Goal: Check status: Check status

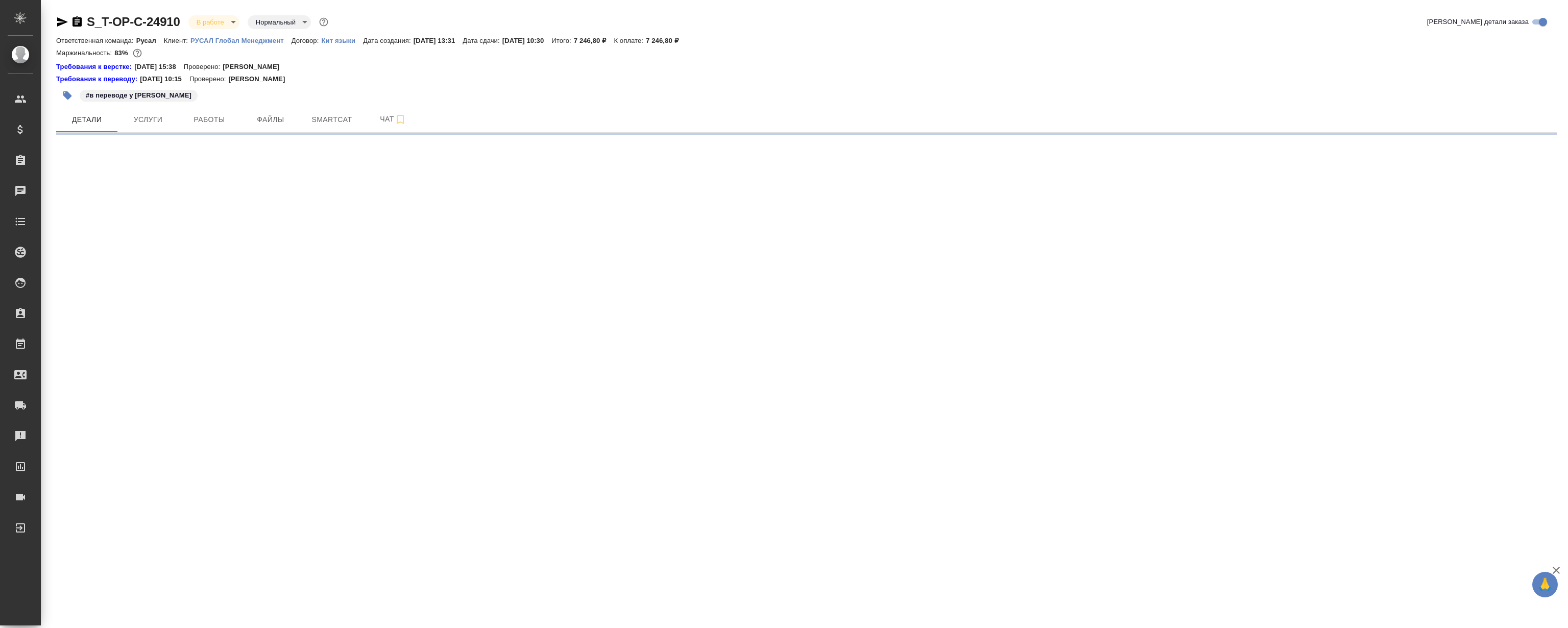
select select "RU"
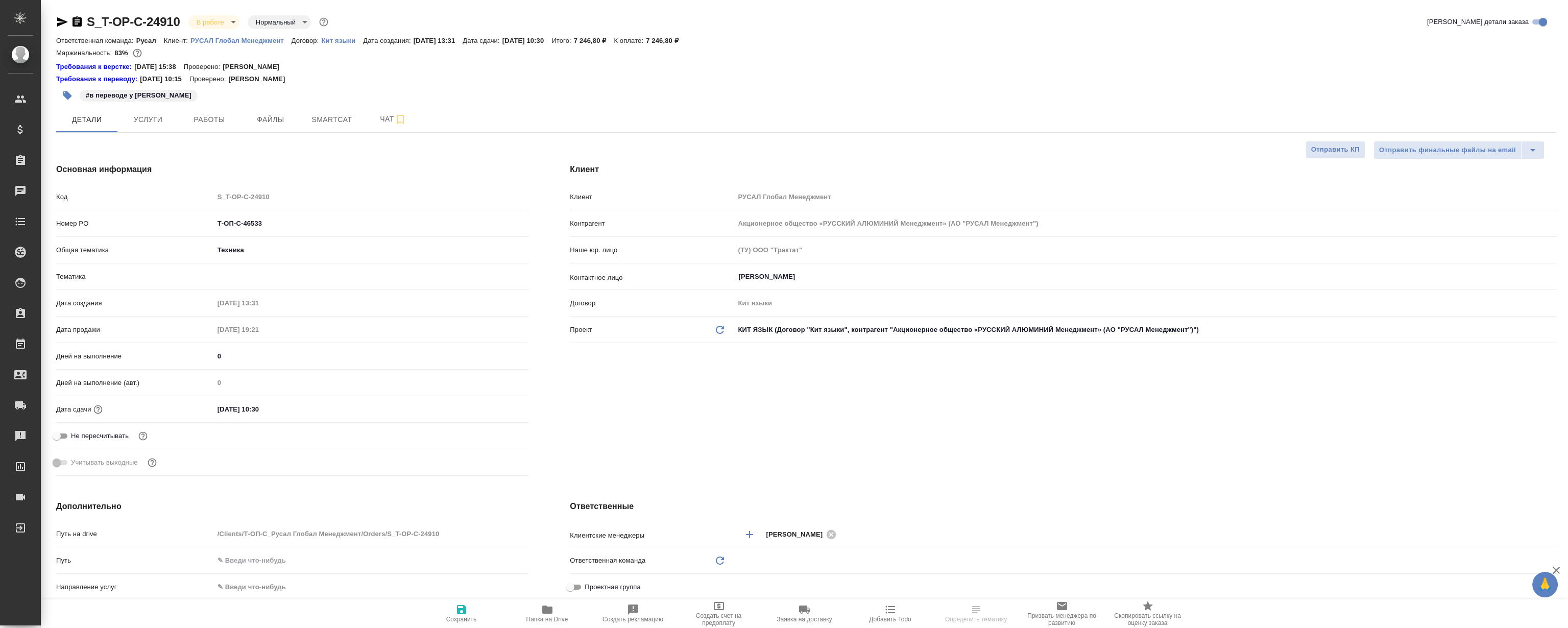
type textarea "x"
type input "Русал"
type textarea "x"
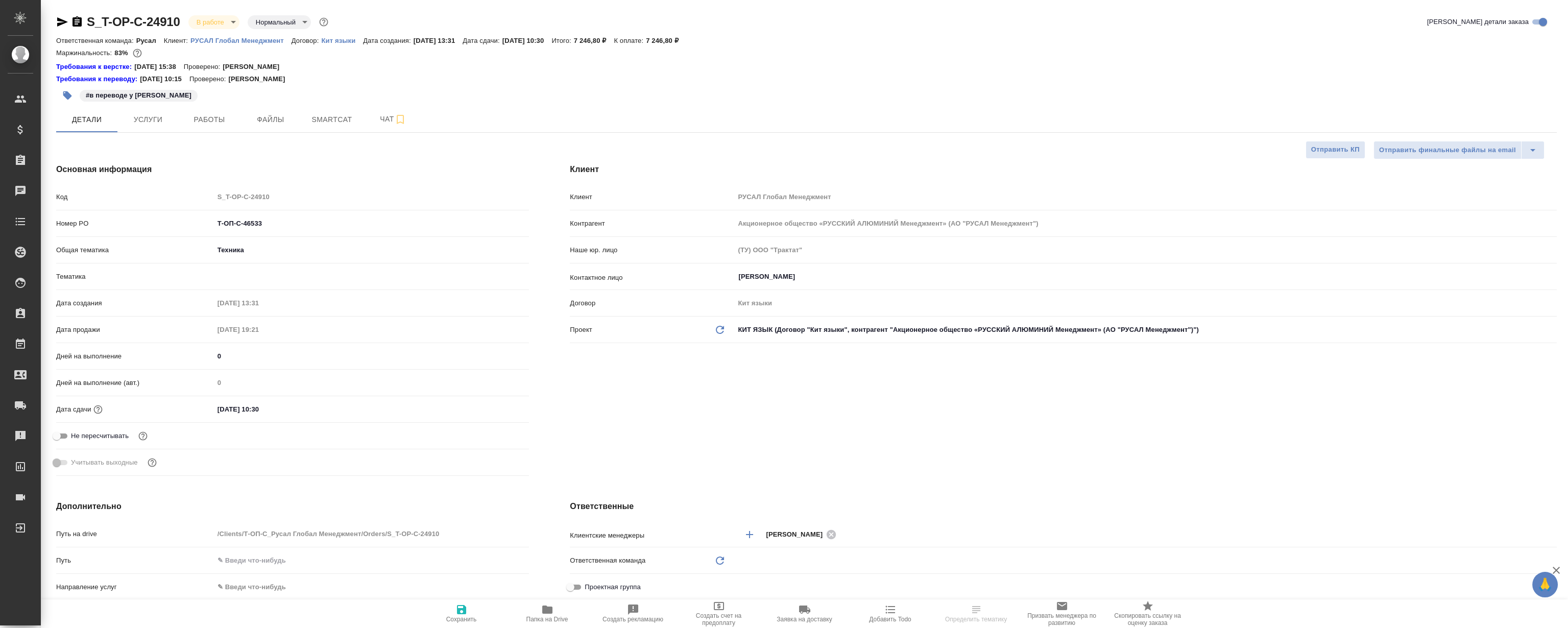
type textarea "x"
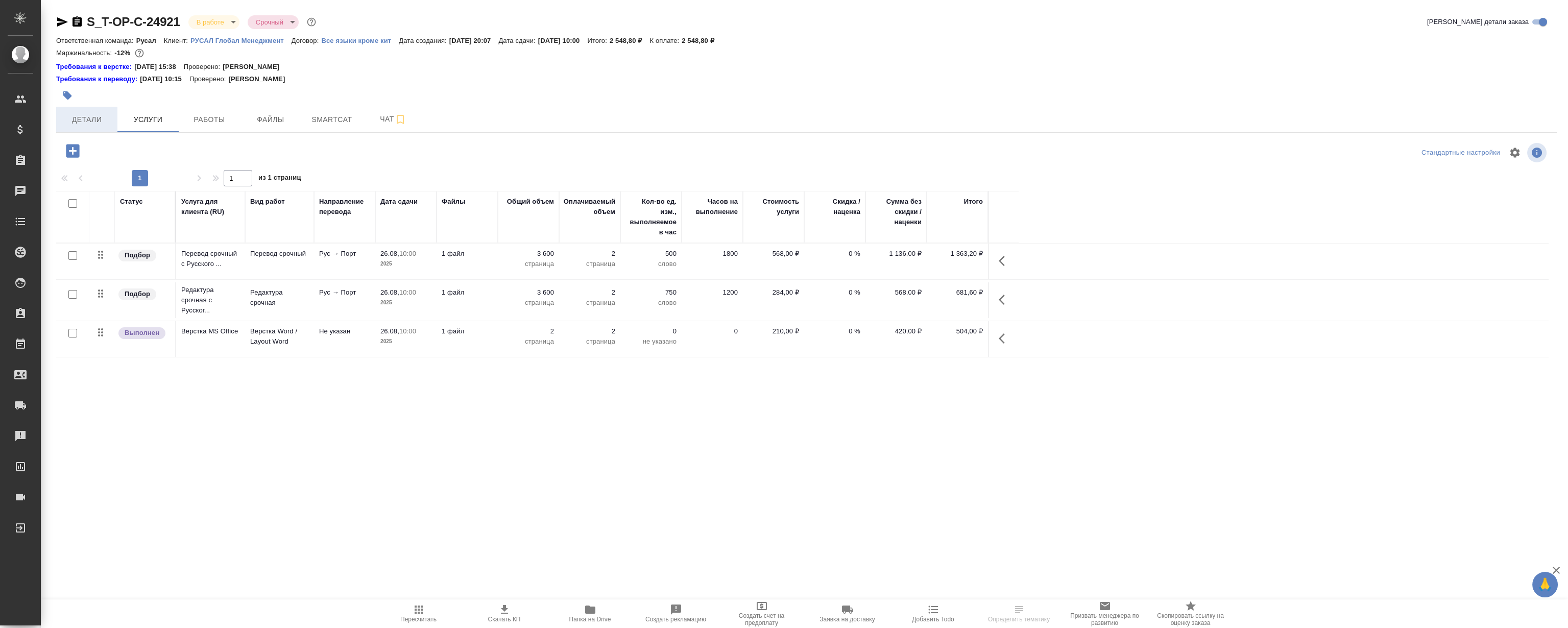
click at [97, 122] on span "Детали" at bounding box center [86, 119] width 49 height 13
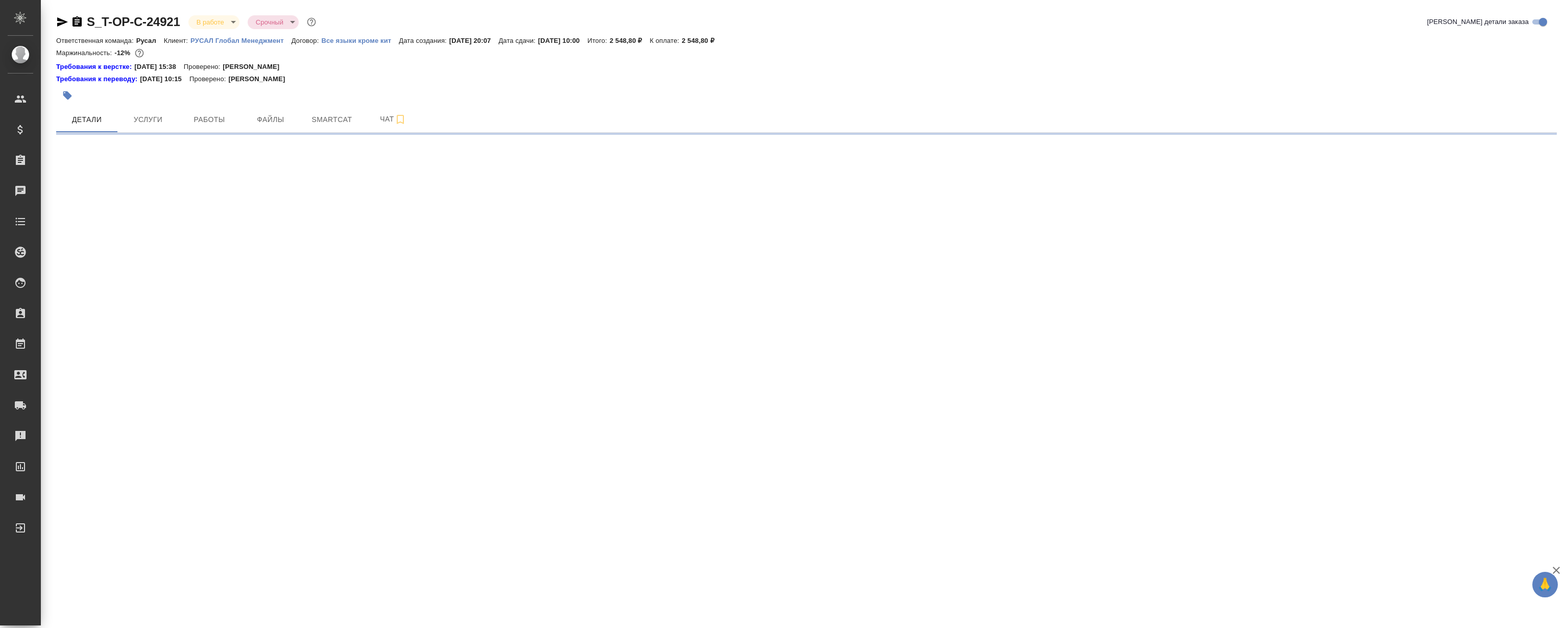
select select "RU"
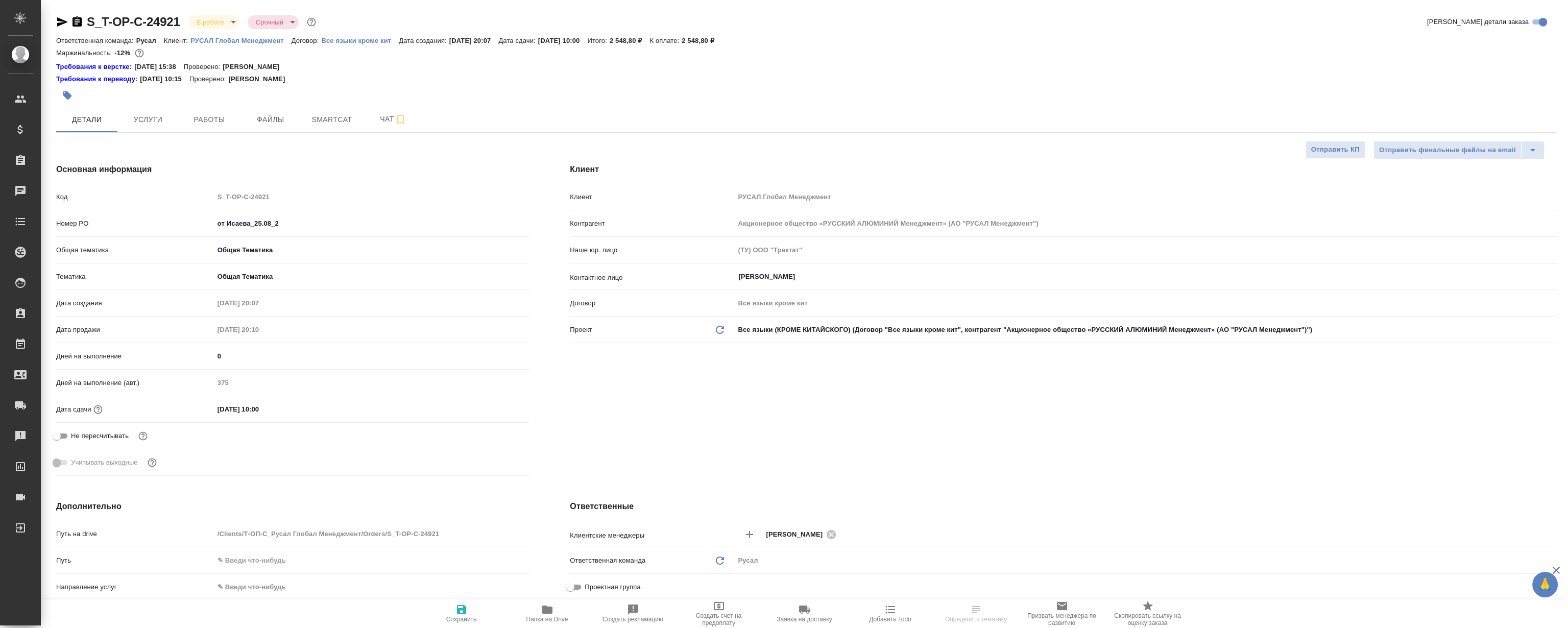
type textarea "x"
